Goal: Information Seeking & Learning: Check status

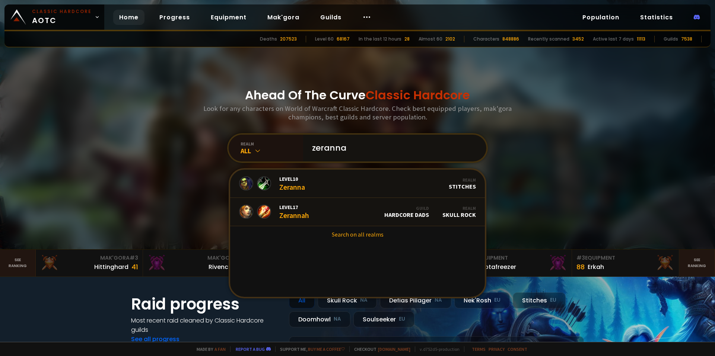
drag, startPoint x: 318, startPoint y: 148, endPoint x: 221, endPoint y: 345, distance: 219.6
click at [318, 148] on input "zeranna" at bounding box center [393, 148] width 170 height 27
click at [316, 147] on input "zeranna" at bounding box center [393, 148] width 170 height 27
click at [315, 147] on input "zeranna" at bounding box center [393, 148] width 170 height 27
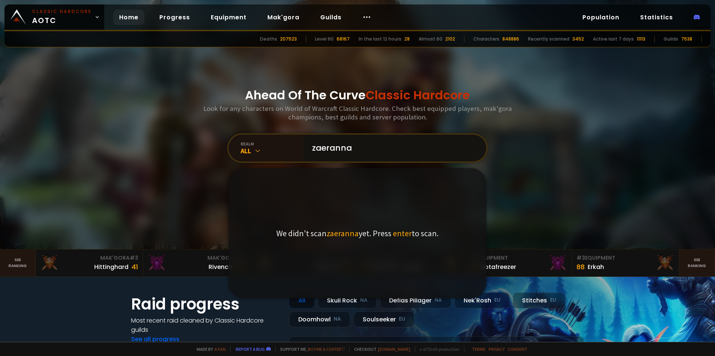
click at [327, 150] on input "zaeranna" at bounding box center [393, 148] width 170 height 27
type input "zareanna"
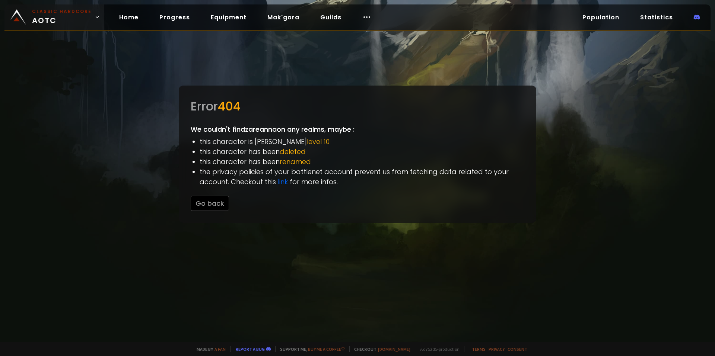
click at [42, 12] on small "Classic Hardcore" at bounding box center [62, 11] width 60 height 7
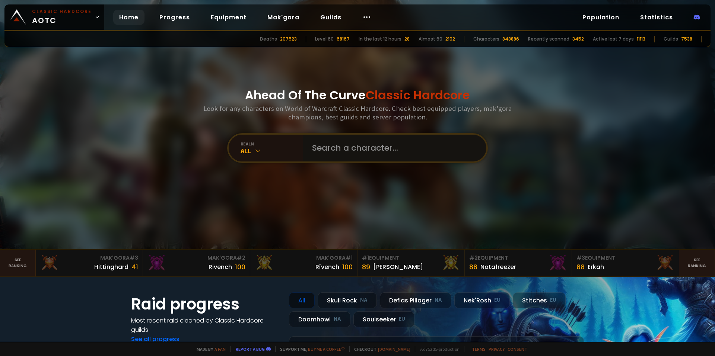
click at [350, 147] on input "text" at bounding box center [393, 148] width 170 height 27
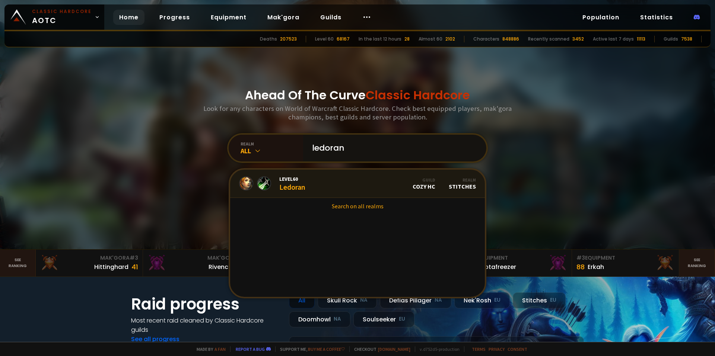
type input "ledoran"
click at [341, 184] on link "Level 60 Ledoran Guild Cozy HC Realm Stitches" at bounding box center [357, 184] width 255 height 28
